Goal: Task Accomplishment & Management: Use online tool/utility

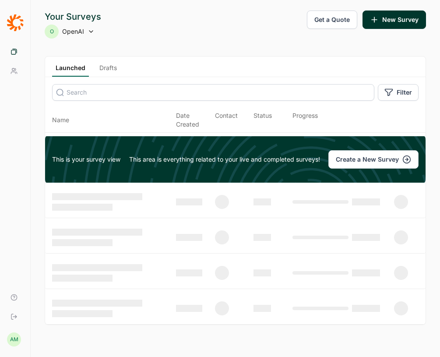
click at [105, 65] on link "Drafts" at bounding box center [108, 69] width 24 height 13
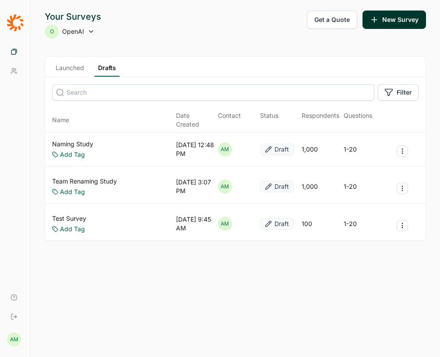
click at [407, 179] on div "Team Renaming Study Add Tag [DATE] 3:07 PM AM Draft 1,000 1-20" at bounding box center [235, 187] width 380 height 34
click at [402, 186] on use "Survey Actions" at bounding box center [402, 188] width 0 height 5
click at [341, 238] on button "Delete Survey" at bounding box center [355, 238] width 99 height 19
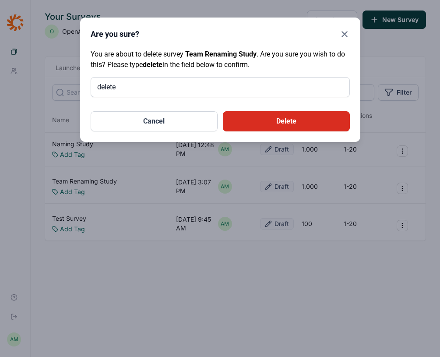
type input "delete"
click at [271, 126] on button "Delete" at bounding box center [286, 121] width 127 height 20
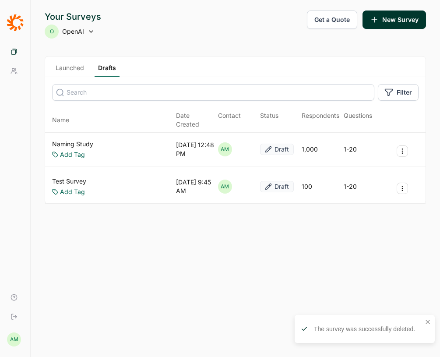
click at [403, 182] on button "Survey Actions" at bounding box center [401, 187] width 11 height 11
click at [346, 237] on button "Delete Survey" at bounding box center [355, 238] width 99 height 19
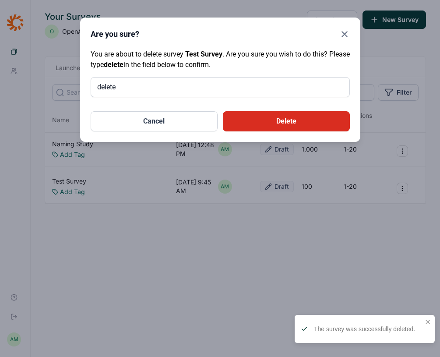
type input "delete"
click at [262, 125] on button "Delete" at bounding box center [286, 121] width 127 height 20
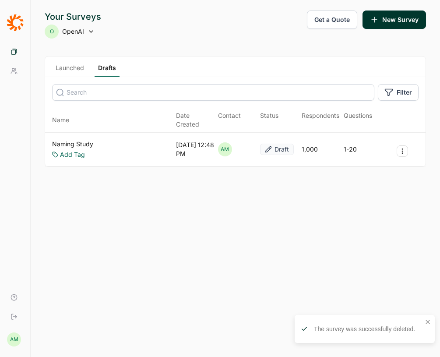
click at [117, 135] on div "Naming Study Add Tag [DATE] 12:48 PM AM Draft 1,000 1-20" at bounding box center [235, 150] width 380 height 34
click at [77, 140] on link "Naming Study" at bounding box center [72, 144] width 41 height 9
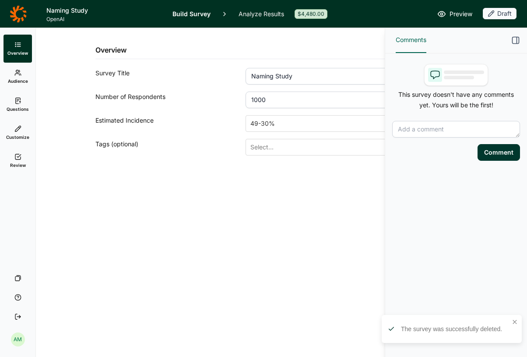
click at [24, 78] on span "Audience" at bounding box center [18, 81] width 20 height 6
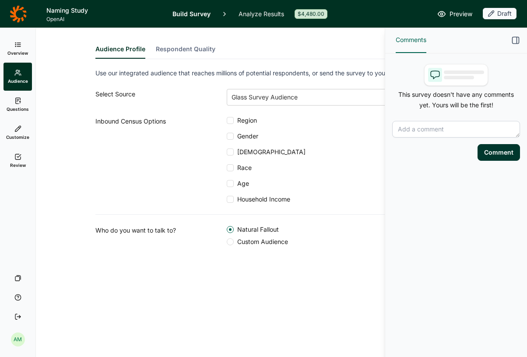
click at [171, 52] on button "Respondent Quality" at bounding box center [185, 52] width 59 height 14
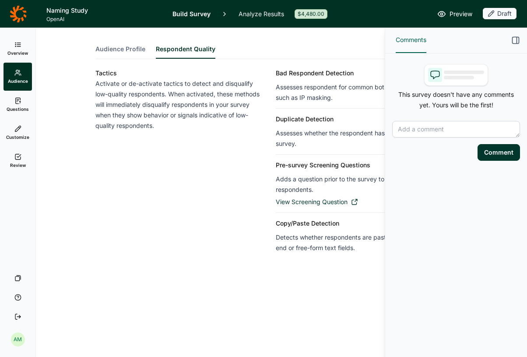
click at [132, 49] on span "Audience Profile" at bounding box center [120, 49] width 50 height 9
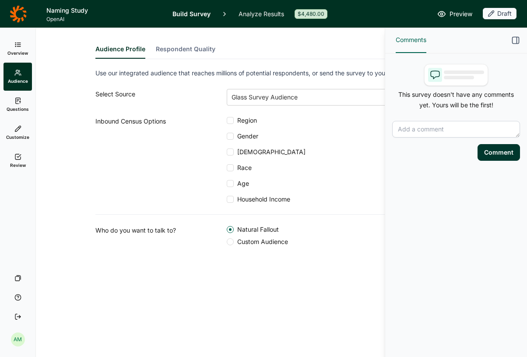
click at [12, 101] on link "Questions" at bounding box center [17, 105] width 28 height 28
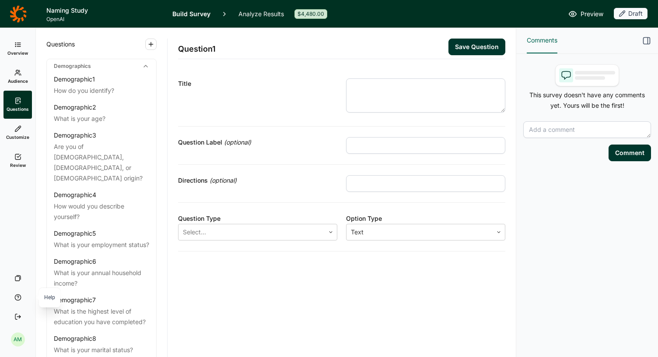
click at [20, 296] on icon at bounding box center [17, 297] width 7 height 7
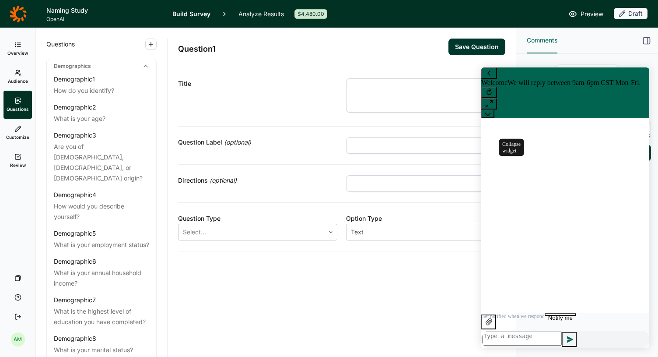
click at [439, 111] on icon at bounding box center [488, 114] width 6 height 6
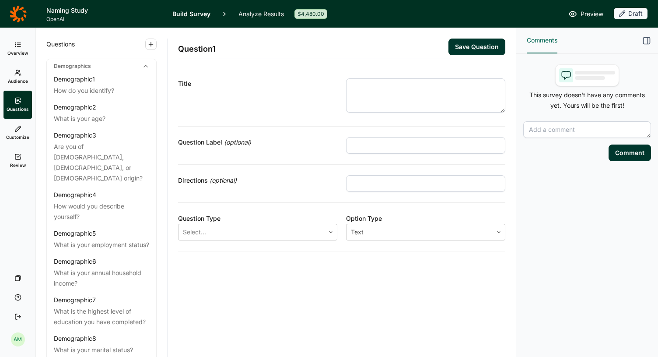
click at [22, 133] on link "Customize" at bounding box center [17, 133] width 28 height 28
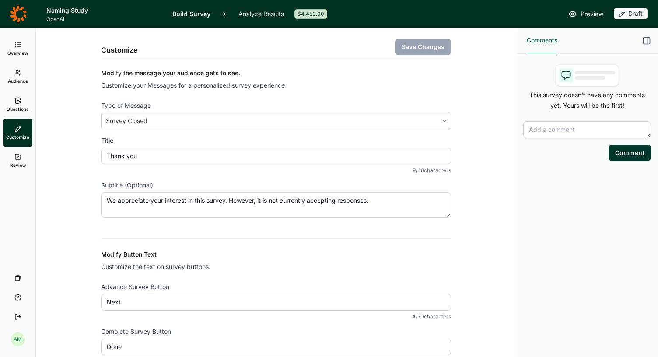
scroll to position [50, 0]
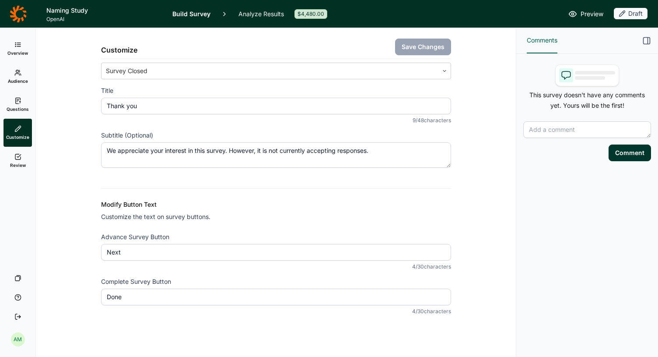
click at [15, 96] on link "Questions" at bounding box center [17, 105] width 28 height 28
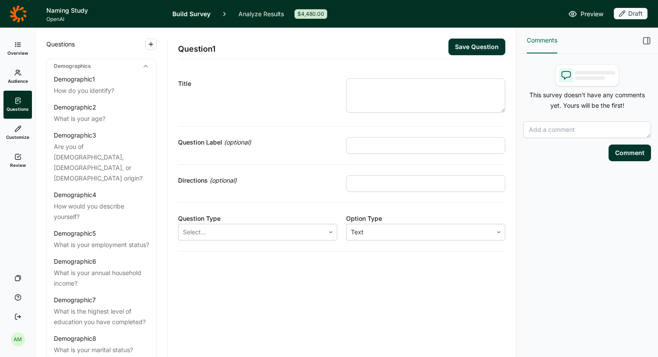
click at [144, 63] on icon at bounding box center [145, 66] width 7 height 7
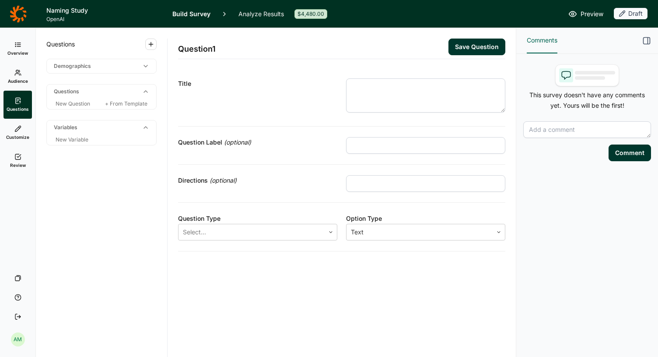
click at [73, 100] on div "New Question + From Template" at bounding box center [101, 103] width 109 height 10
click at [66, 91] on div "Questions" at bounding box center [101, 91] width 109 height 14
drag, startPoint x: 150, startPoint y: 44, endPoint x: 116, endPoint y: 139, distance: 101.1
click at [116, 139] on div "Questions Demographics Questions New Question + From Template Variables New Var…" at bounding box center [101, 86] width 110 height 117
